Goal: Task Accomplishment & Management: Complete application form

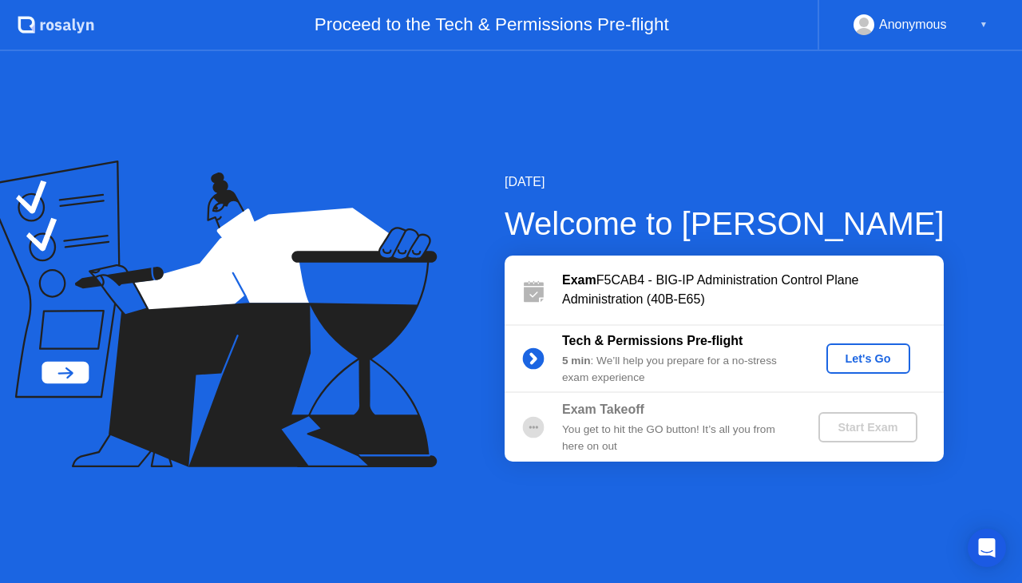
click at [847, 365] on div "Let's Go" at bounding box center [867, 358] width 71 height 13
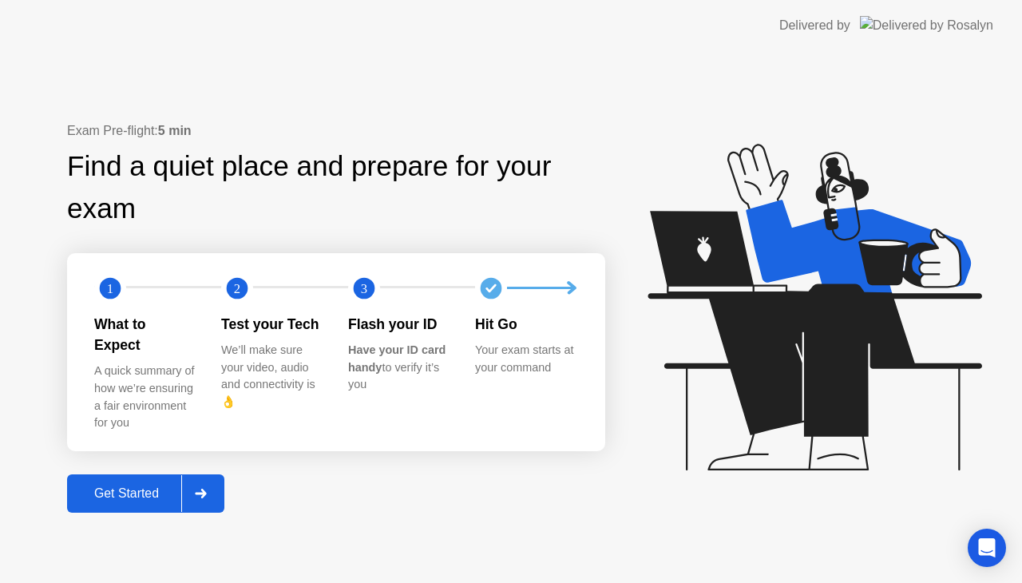
click at [157, 486] on div "Get Started" at bounding box center [126, 493] width 109 height 14
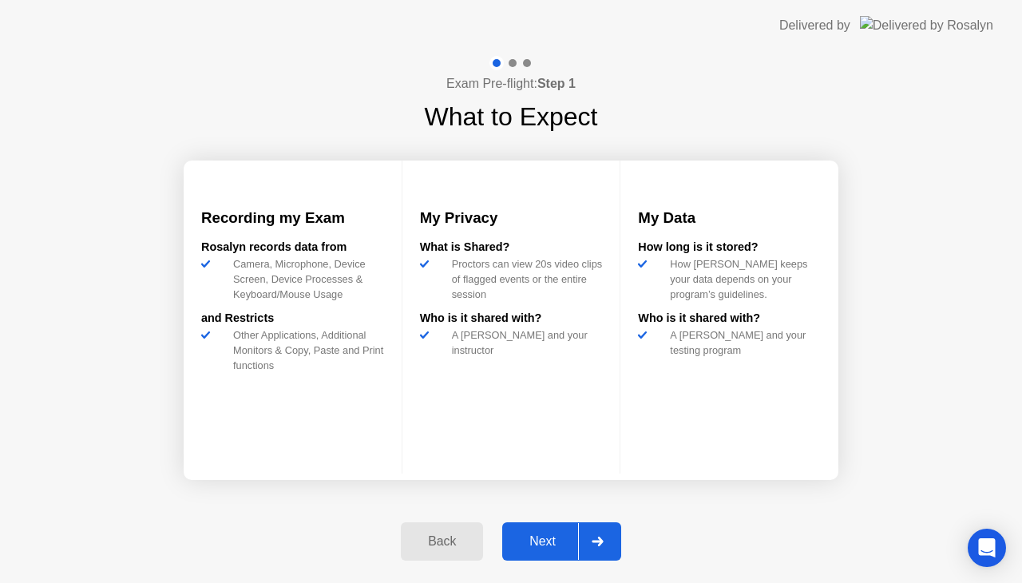
click at [548, 534] on div "Next" at bounding box center [542, 541] width 71 height 14
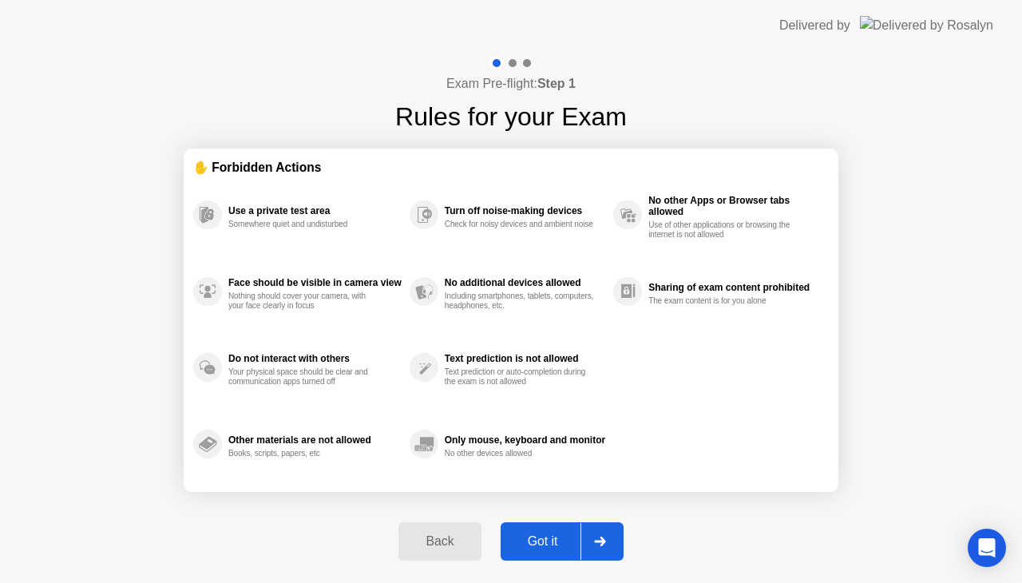
click at [543, 531] on button "Got it" at bounding box center [561, 541] width 123 height 38
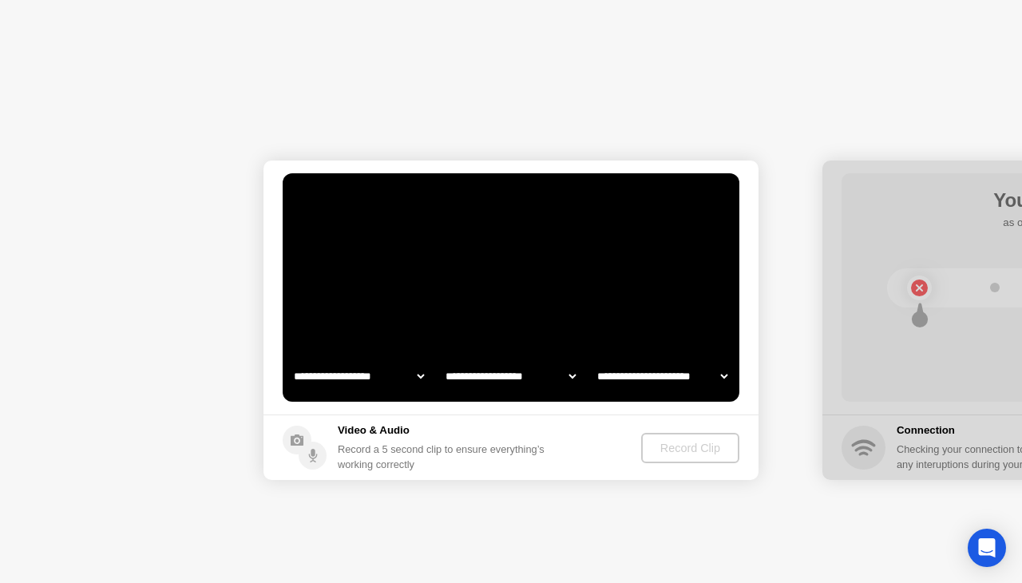
select select "**********"
select select "*******"
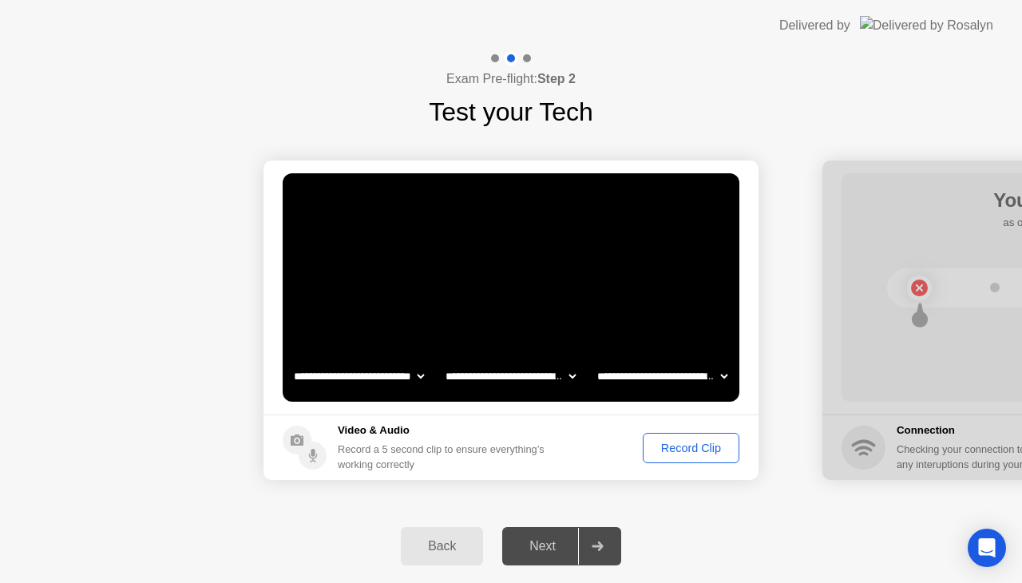
click at [666, 447] on div "Record Clip" at bounding box center [690, 447] width 85 height 13
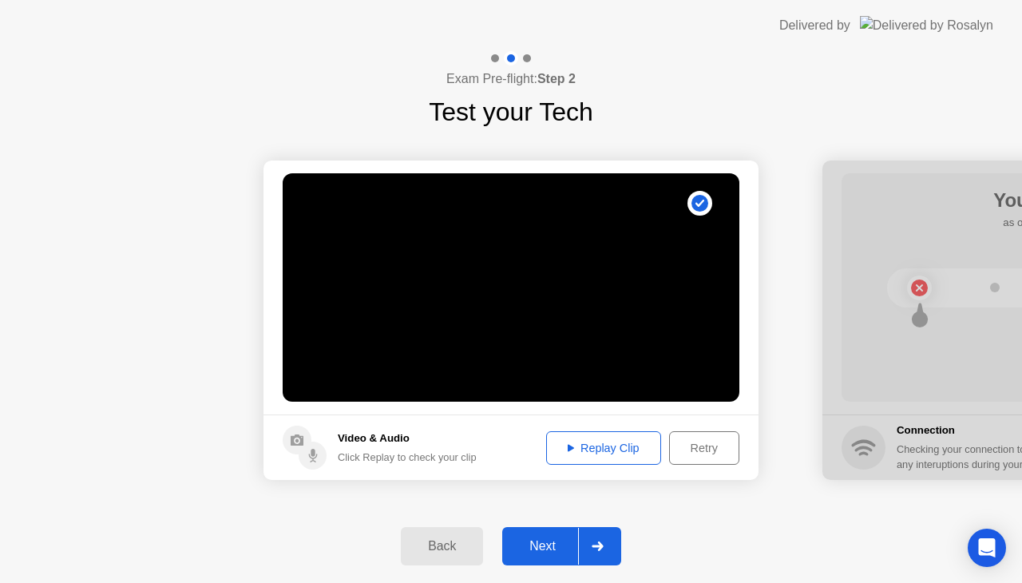
click at [597, 552] on div at bounding box center [597, 546] width 38 height 37
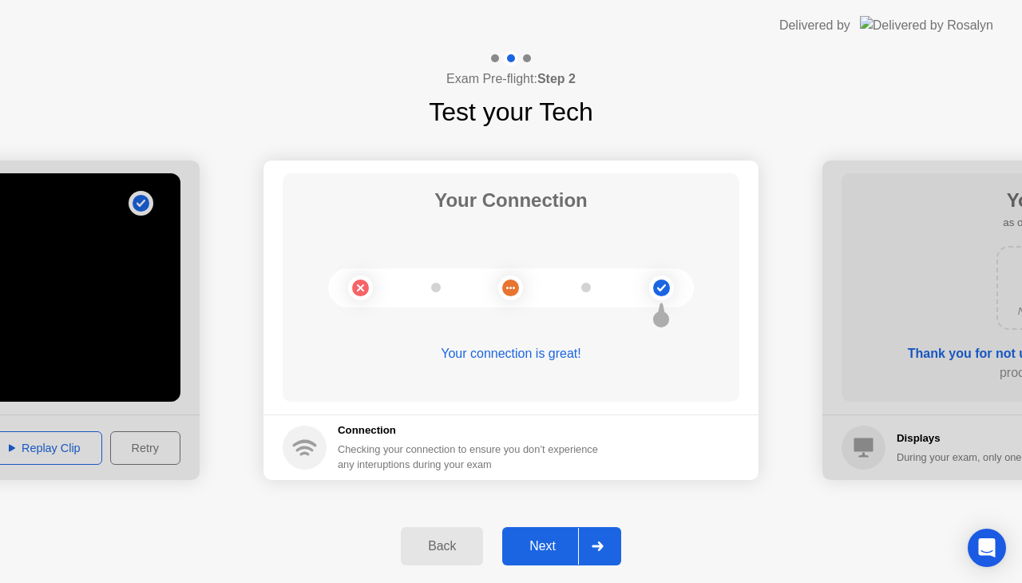
click at [594, 551] on div at bounding box center [597, 546] width 38 height 37
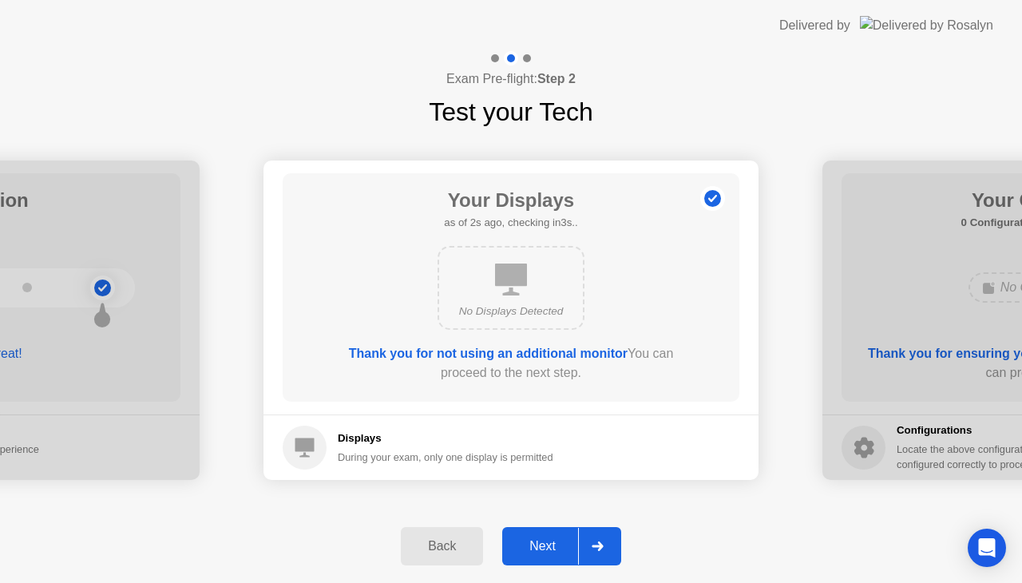
click at [608, 558] on div at bounding box center [597, 546] width 38 height 37
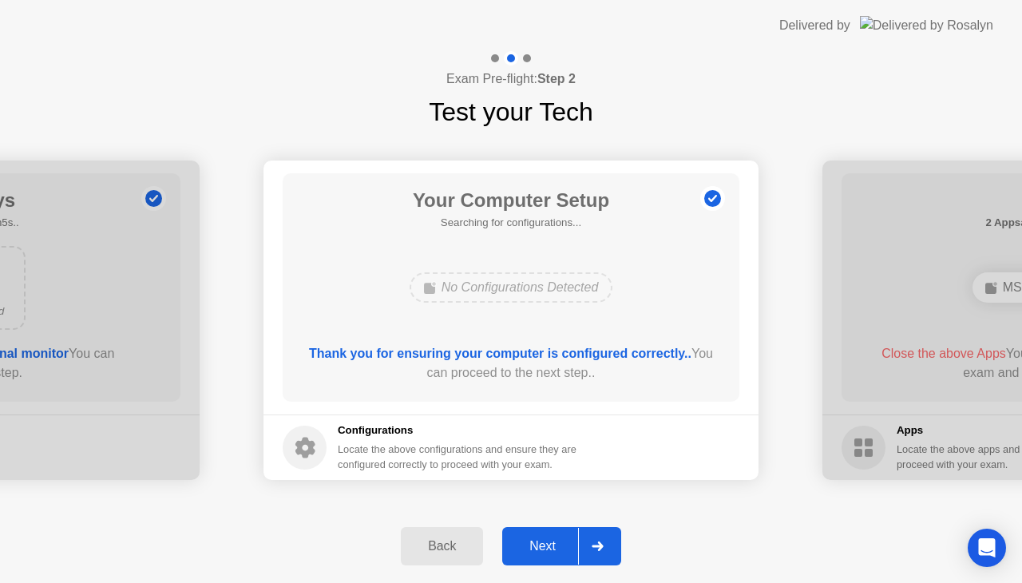
click at [609, 538] on div at bounding box center [597, 546] width 38 height 37
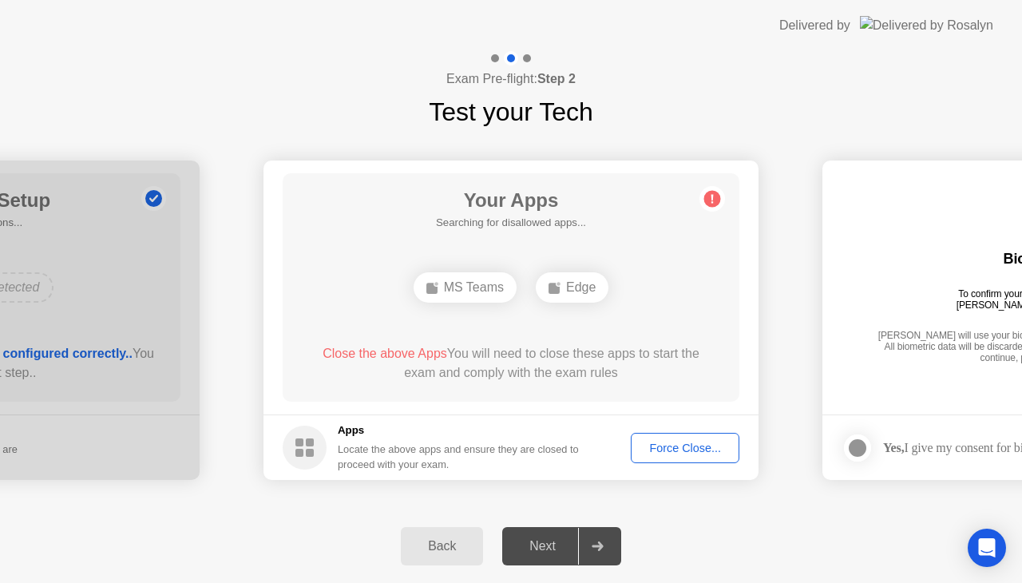
click at [659, 448] on div "Force Close..." at bounding box center [684, 447] width 97 height 13
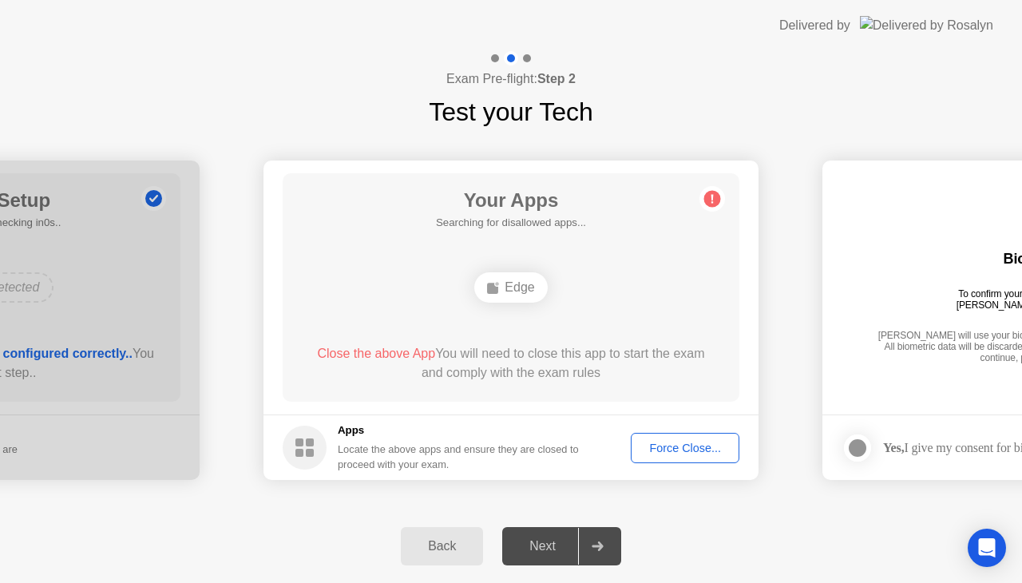
click at [654, 441] on div "Force Close..." at bounding box center [684, 447] width 97 height 13
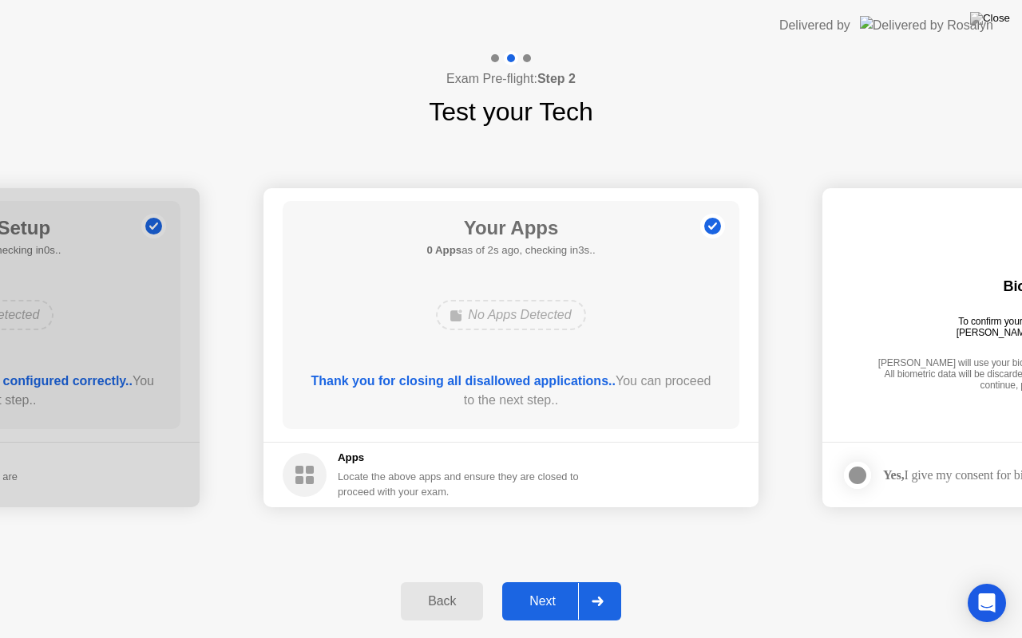
click at [614, 582] on div at bounding box center [597, 601] width 38 height 37
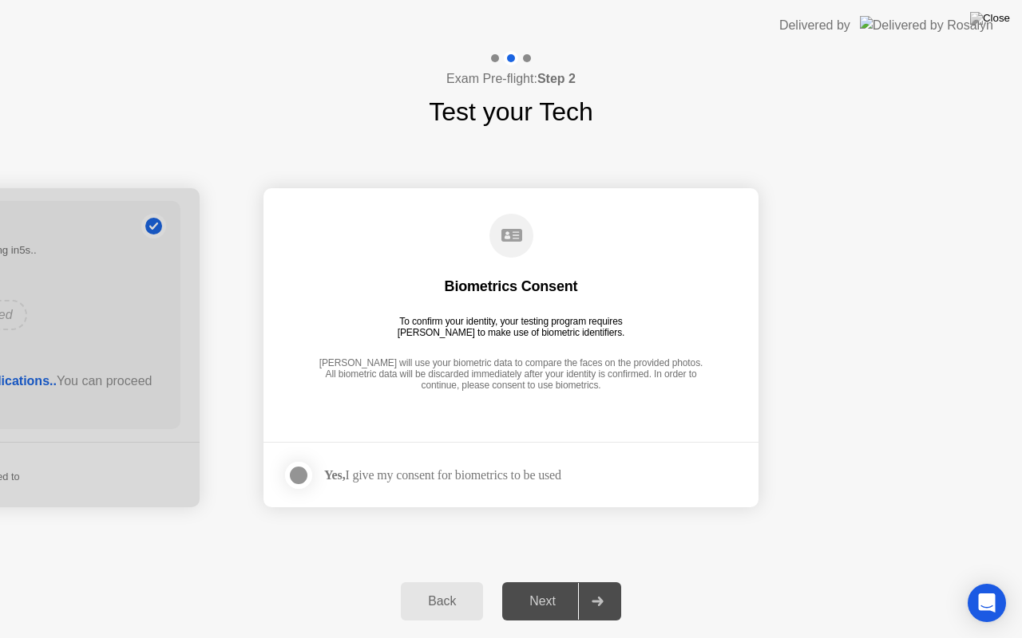
click at [296, 477] on div at bounding box center [298, 475] width 19 height 19
click at [584, 582] on div at bounding box center [597, 601] width 38 height 37
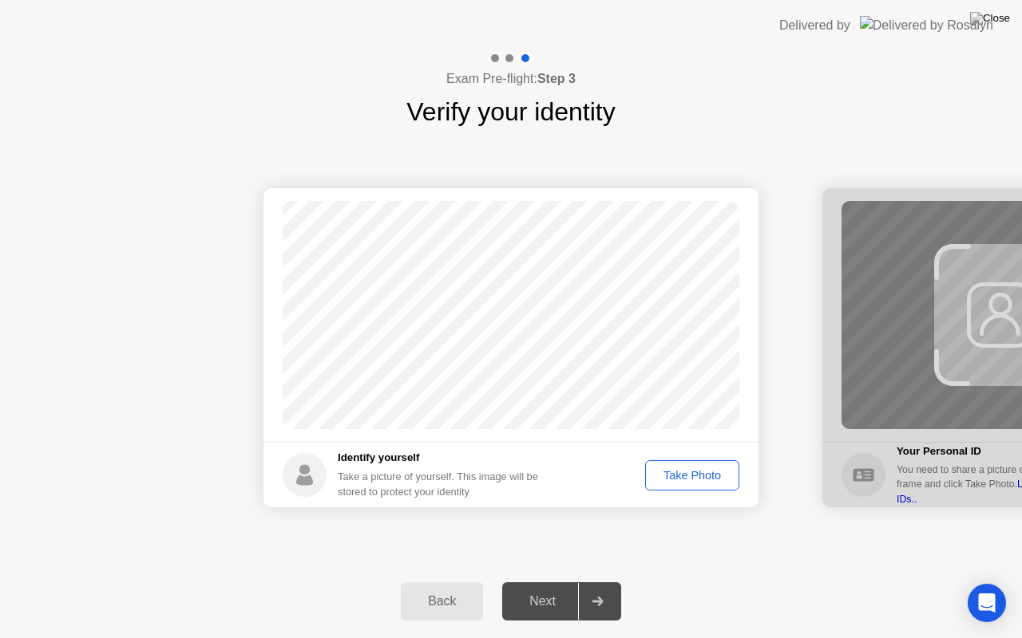
click at [674, 469] on div "Take Photo" at bounding box center [691, 475] width 83 height 13
click at [613, 582] on div at bounding box center [597, 601] width 38 height 37
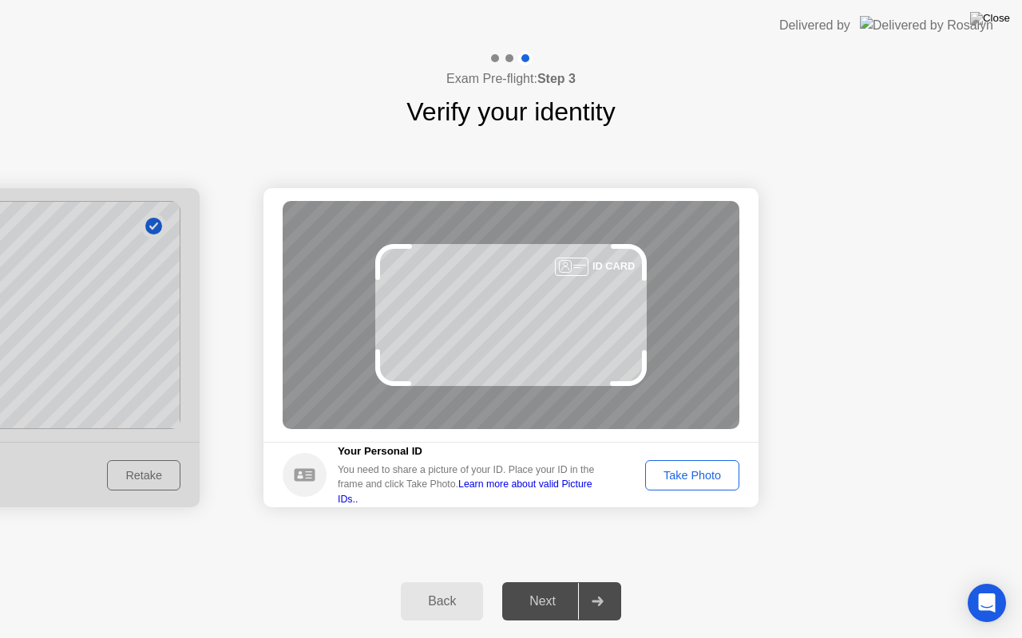
click at [684, 478] on div "Take Photo" at bounding box center [691, 475] width 83 height 13
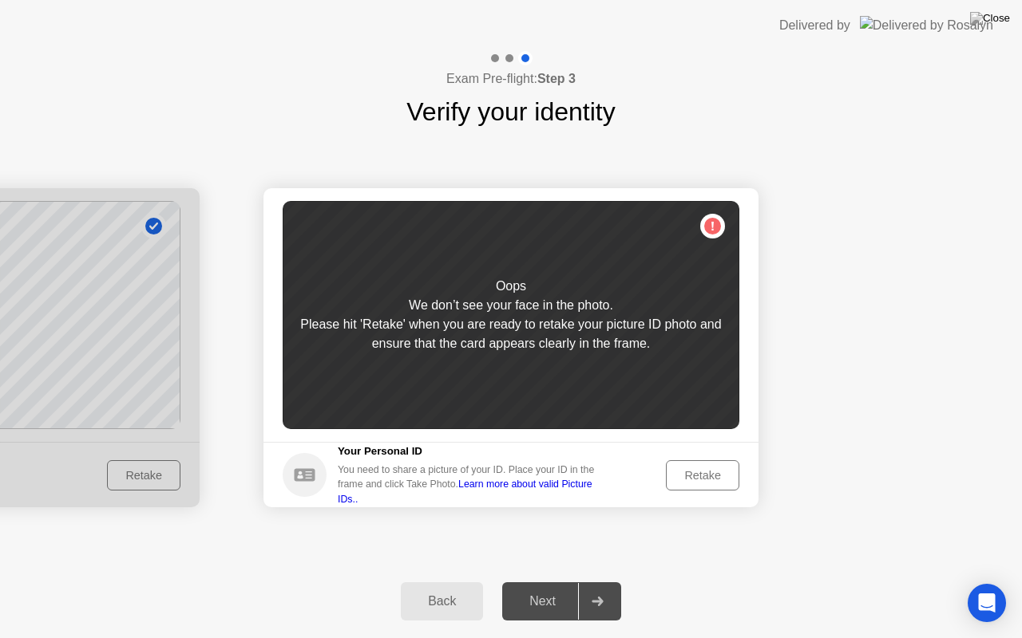
click at [684, 478] on div "Retake" at bounding box center [702, 475] width 62 height 13
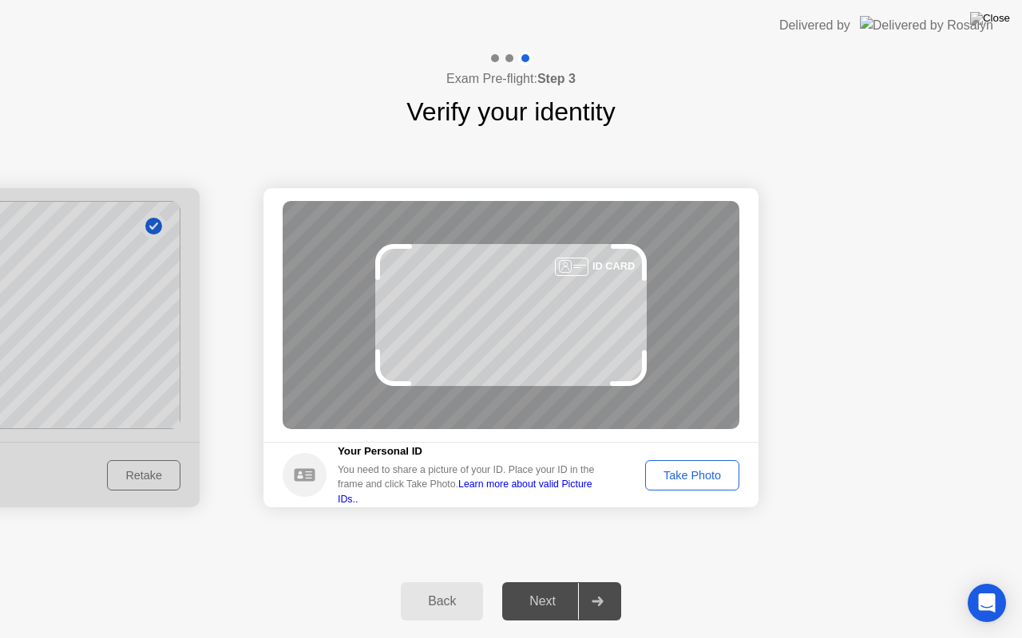
click at [684, 478] on div "Take Photo" at bounding box center [691, 475] width 83 height 13
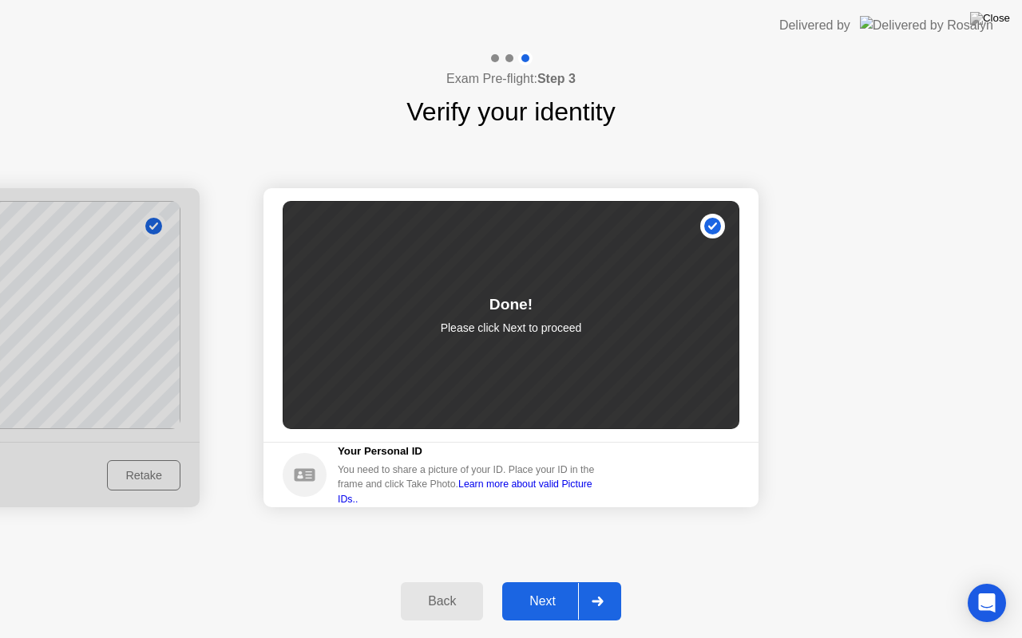
click at [601, 582] on div at bounding box center [597, 601] width 38 height 37
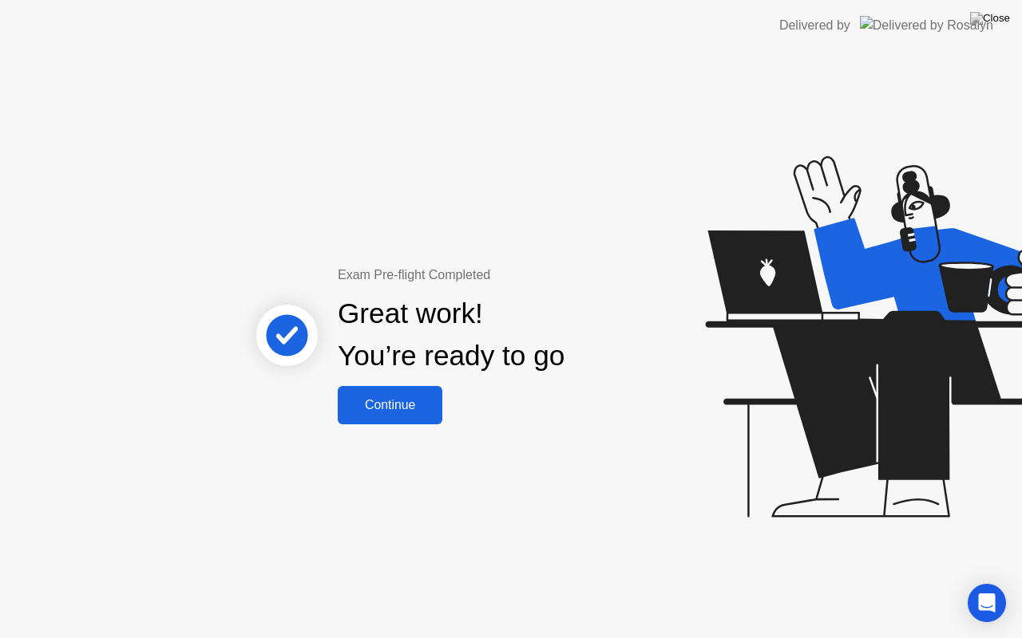
click at [404, 410] on div "Continue" at bounding box center [389, 405] width 95 height 14
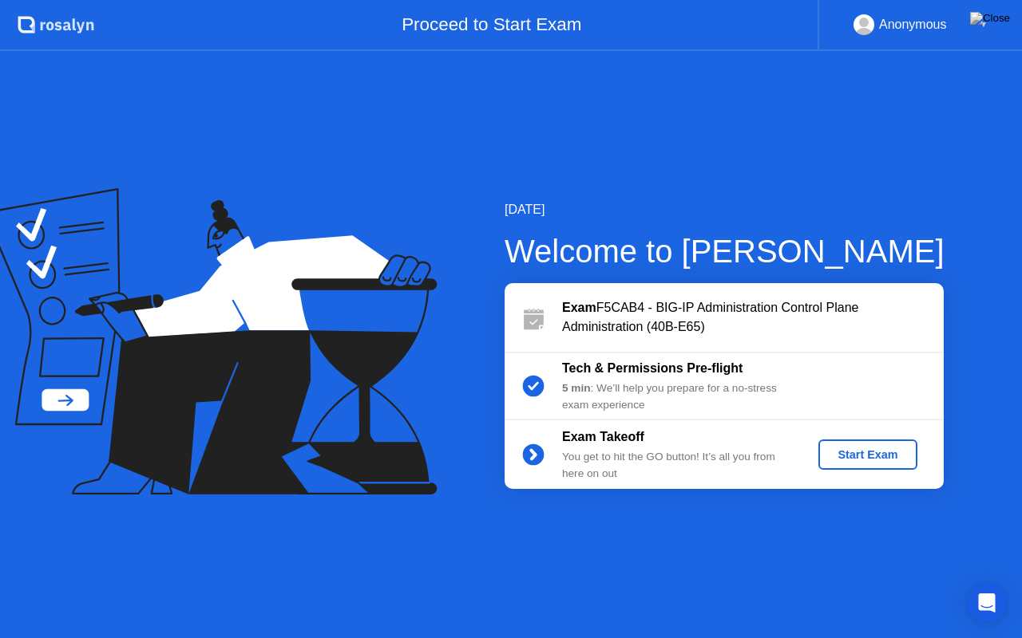
click at [841, 460] on div "Start Exam" at bounding box center [866, 455] width 85 height 13
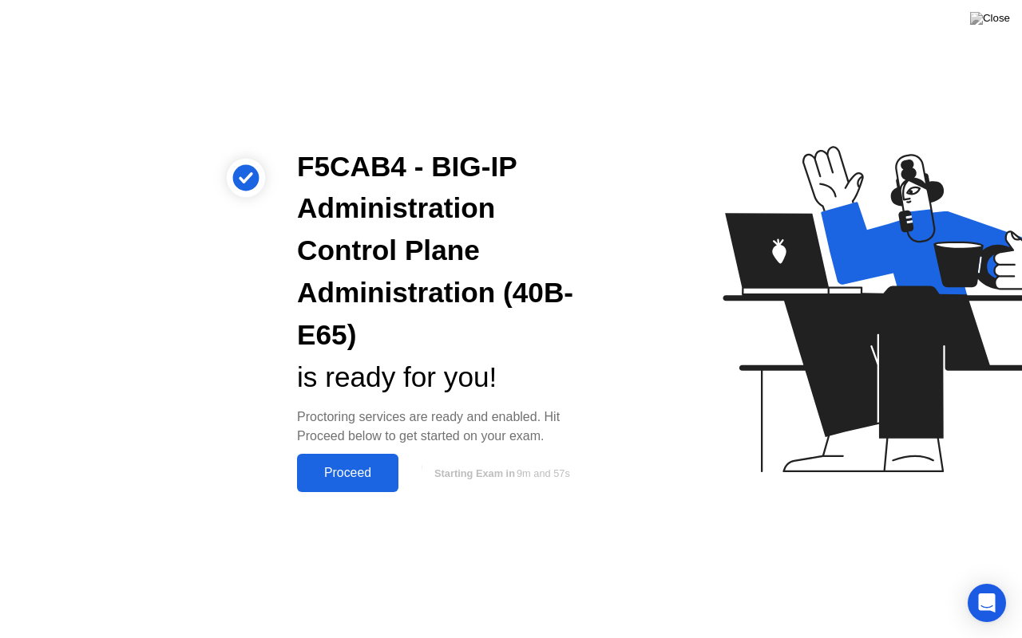
click at [374, 480] on div "Proceed" at bounding box center [348, 473] width 92 height 14
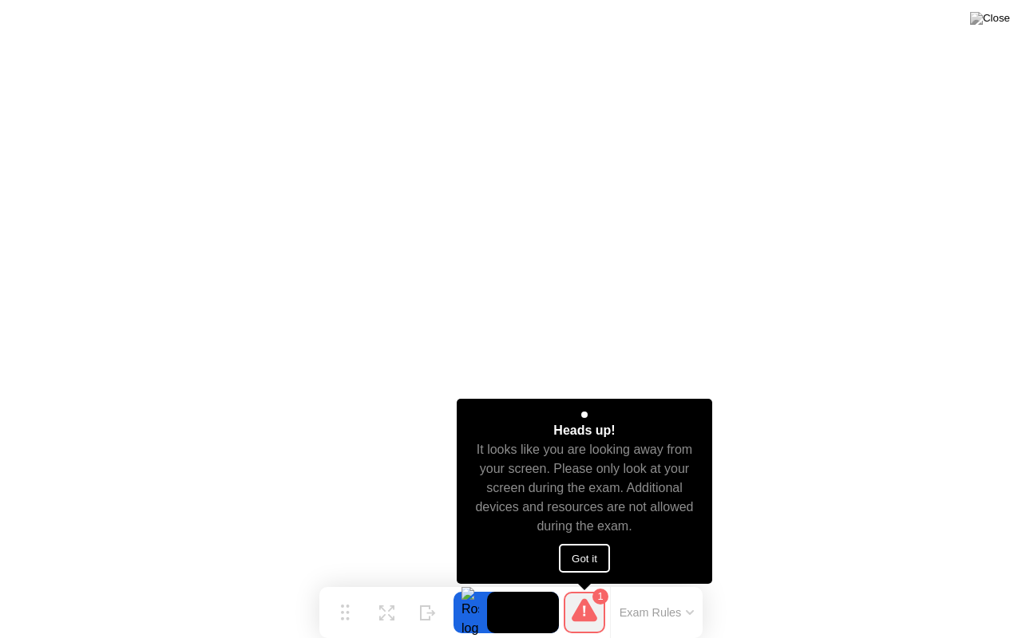
click at [594, 561] on button "Got it" at bounding box center [584, 558] width 51 height 29
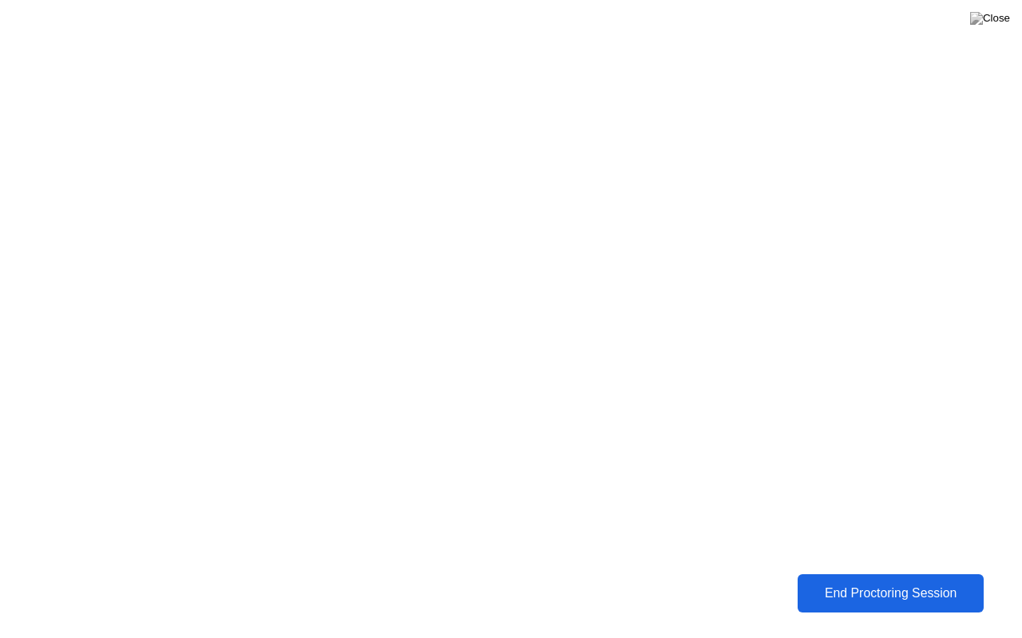
click at [827, 582] on div "End Proctoring Session" at bounding box center [890, 594] width 176 height 14
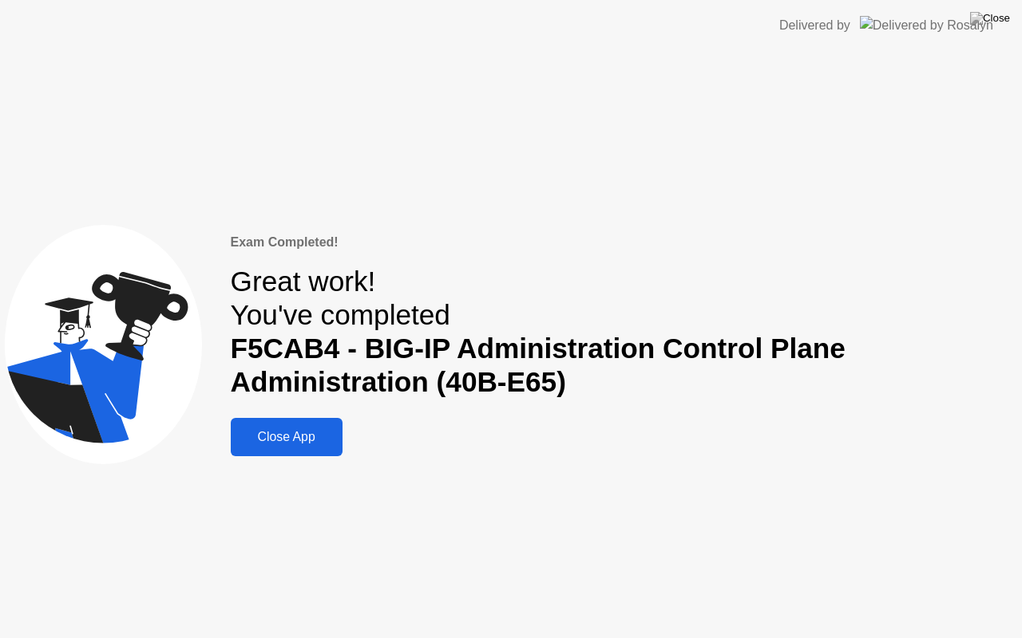
click at [286, 433] on div "Close App" at bounding box center [286, 437] width 102 height 14
